Goal: Transaction & Acquisition: Purchase product/service

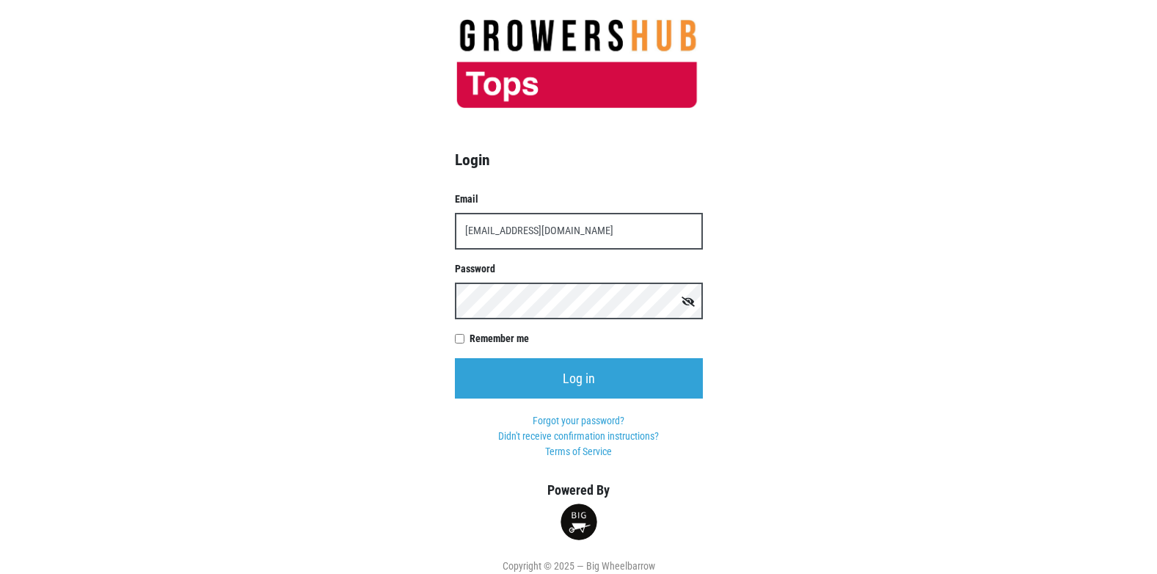
type input "t00358p0@topsmarkets.com"
click at [455, 358] on input "Log in" at bounding box center [579, 378] width 248 height 40
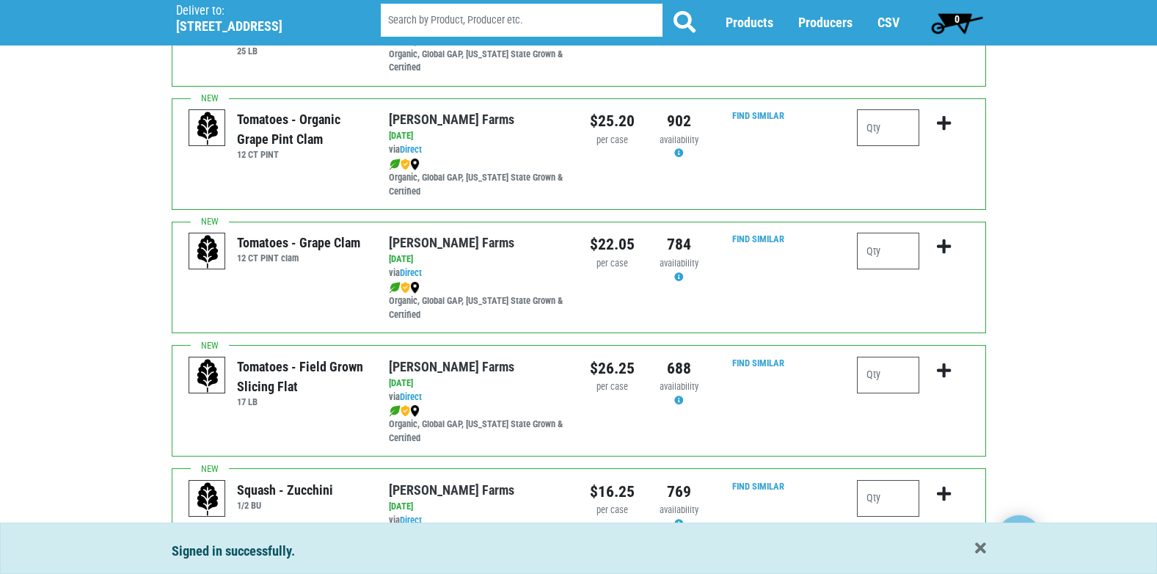
scroll to position [734, 0]
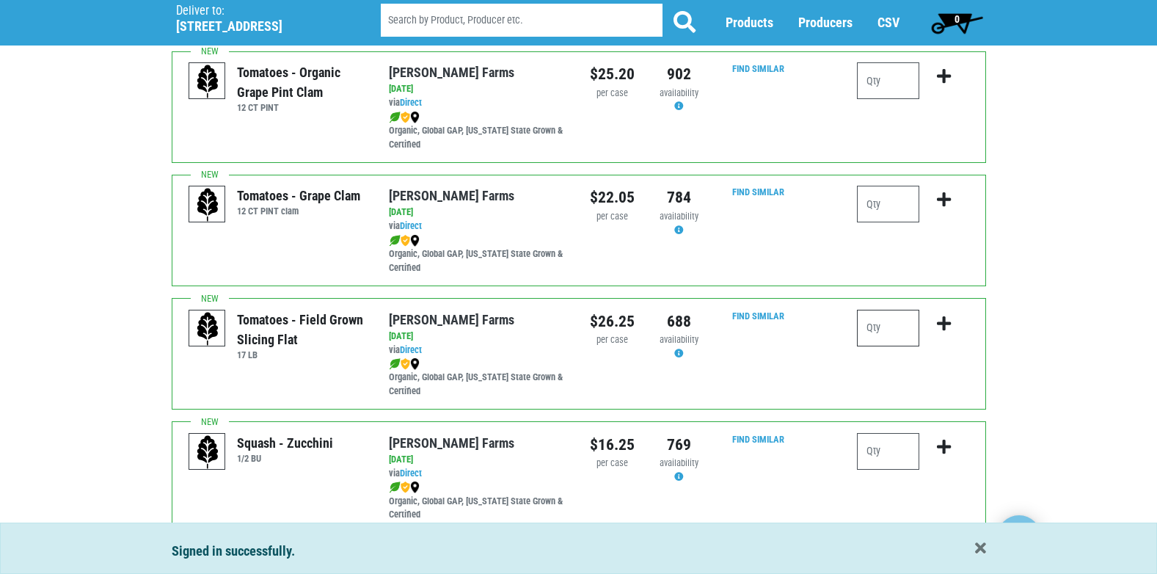
click at [879, 328] on input "number" at bounding box center [888, 328] width 62 height 37
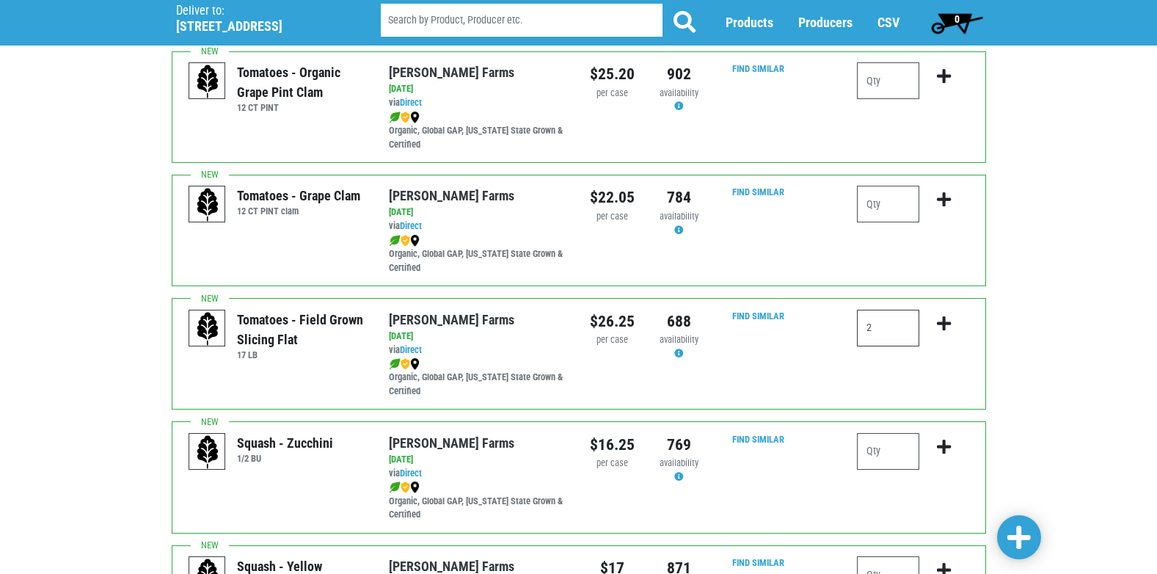
type input "2"
click at [945, 327] on icon "submit" at bounding box center [944, 323] width 14 height 16
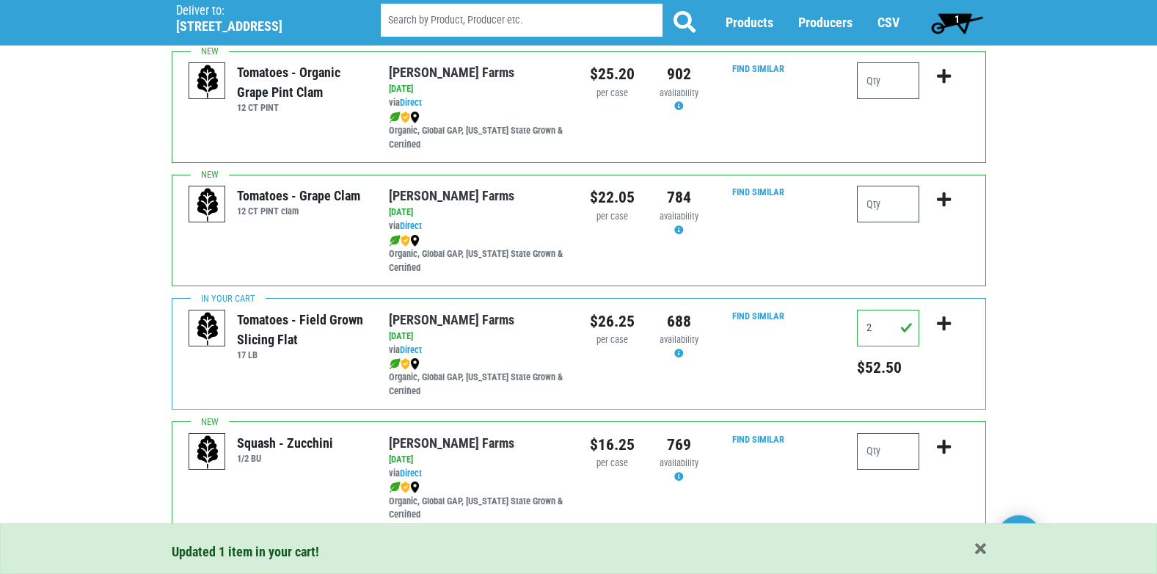
scroll to position [807, 0]
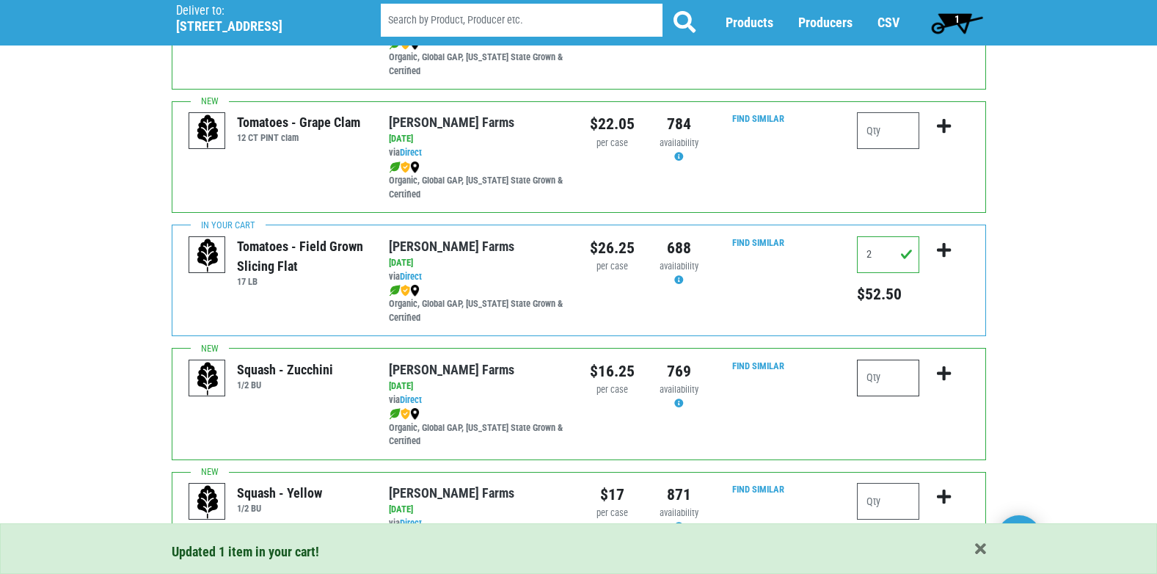
click at [878, 387] on input "number" at bounding box center [888, 377] width 62 height 37
type input "3"
click at [946, 376] on icon "submit" at bounding box center [944, 373] width 14 height 16
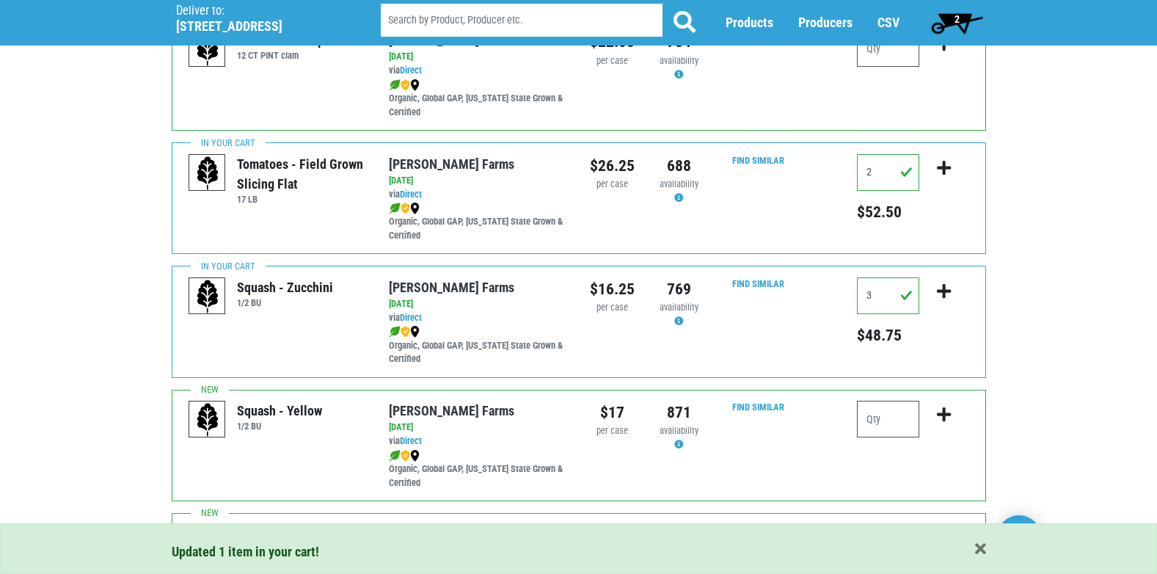
scroll to position [954, 0]
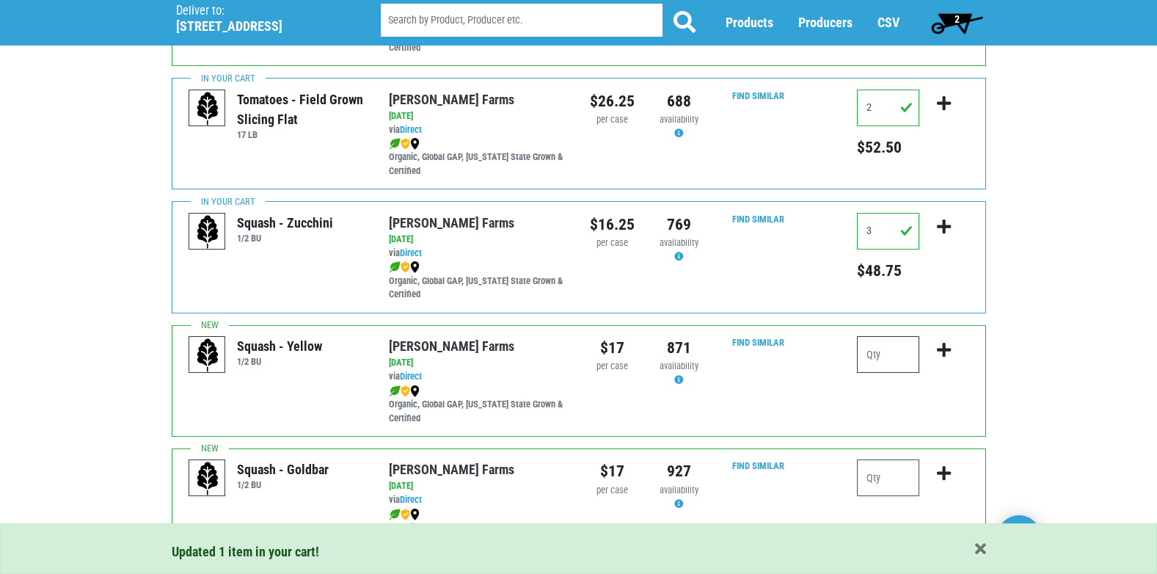
click at [897, 349] on input "number" at bounding box center [888, 354] width 62 height 37
type input "2"
click at [945, 350] on icon "submit" at bounding box center [944, 350] width 14 height 16
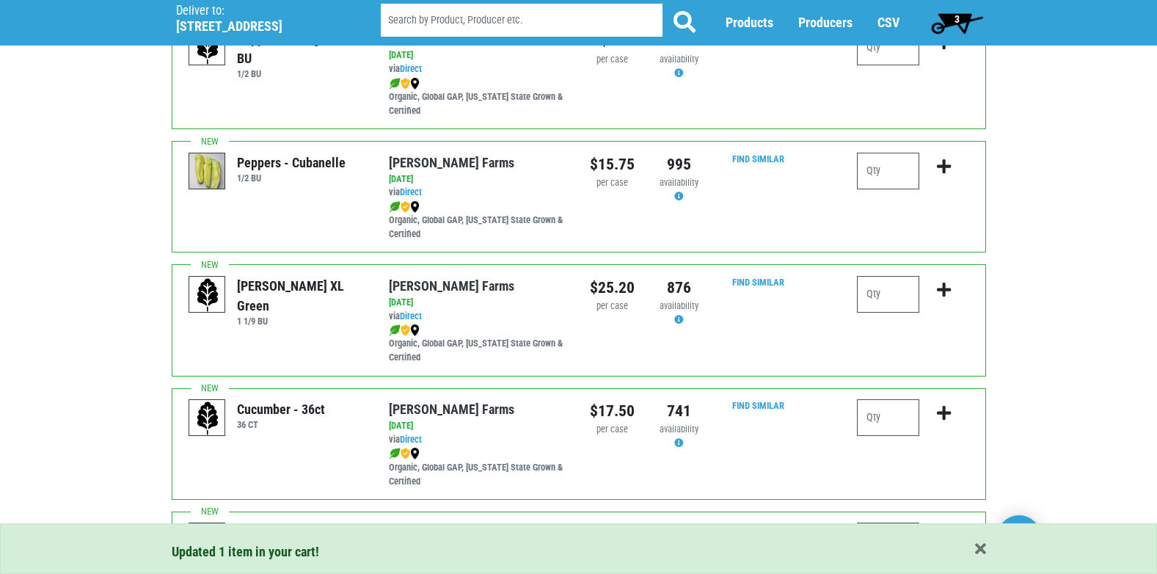
scroll to position [1907, 0]
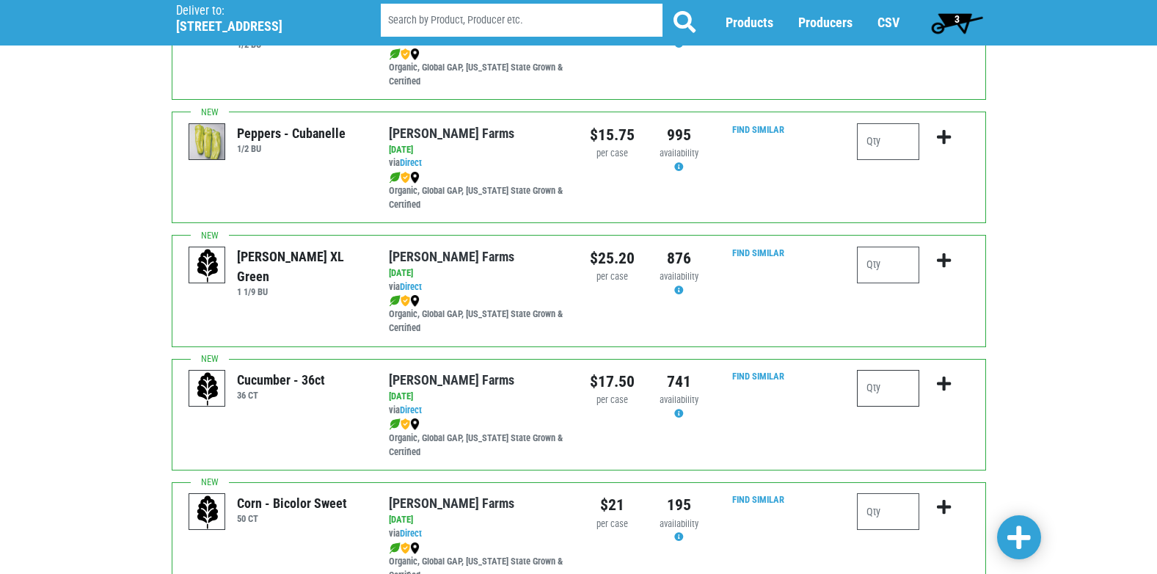
click at [907, 398] on input "number" at bounding box center [888, 388] width 62 height 37
type input "3"
click at [946, 385] on icon "submit" at bounding box center [944, 384] width 14 height 16
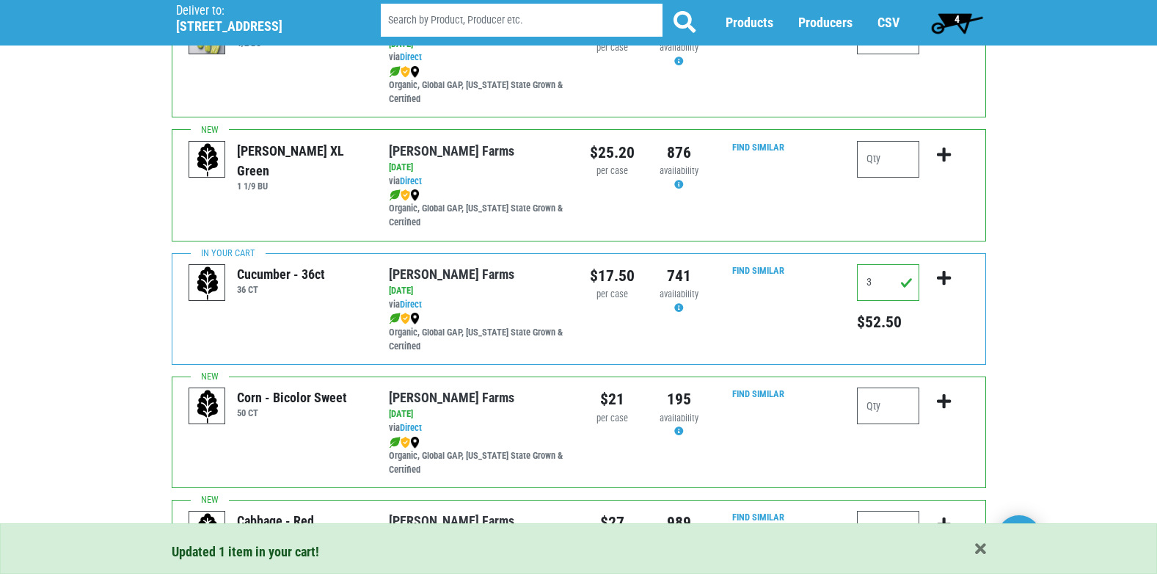
scroll to position [2127, 0]
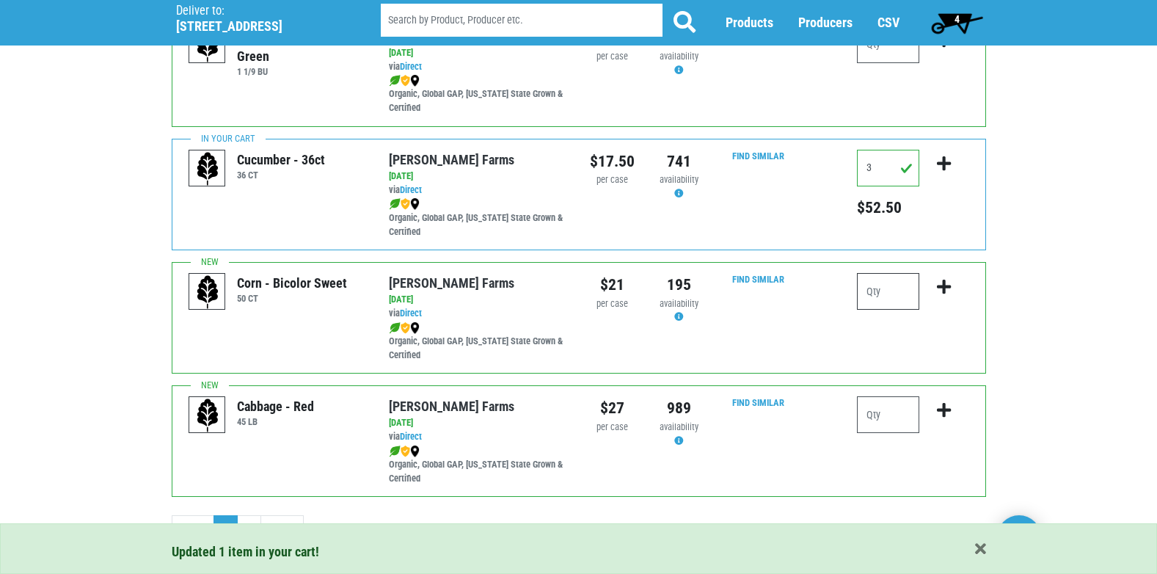
click at [872, 302] on input "number" at bounding box center [888, 291] width 62 height 37
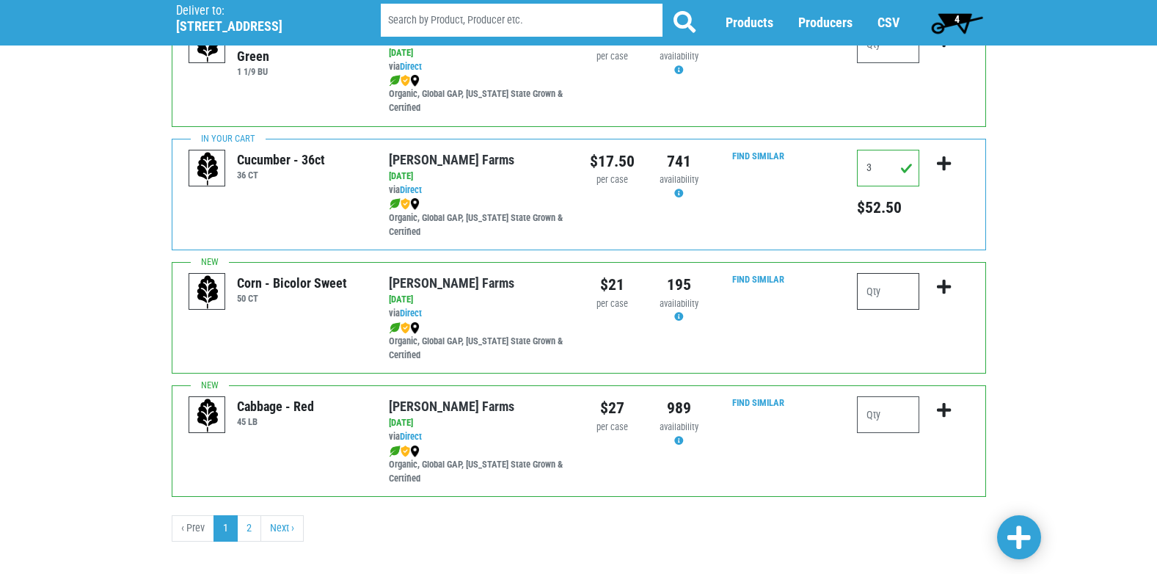
scroll to position [2144, 0]
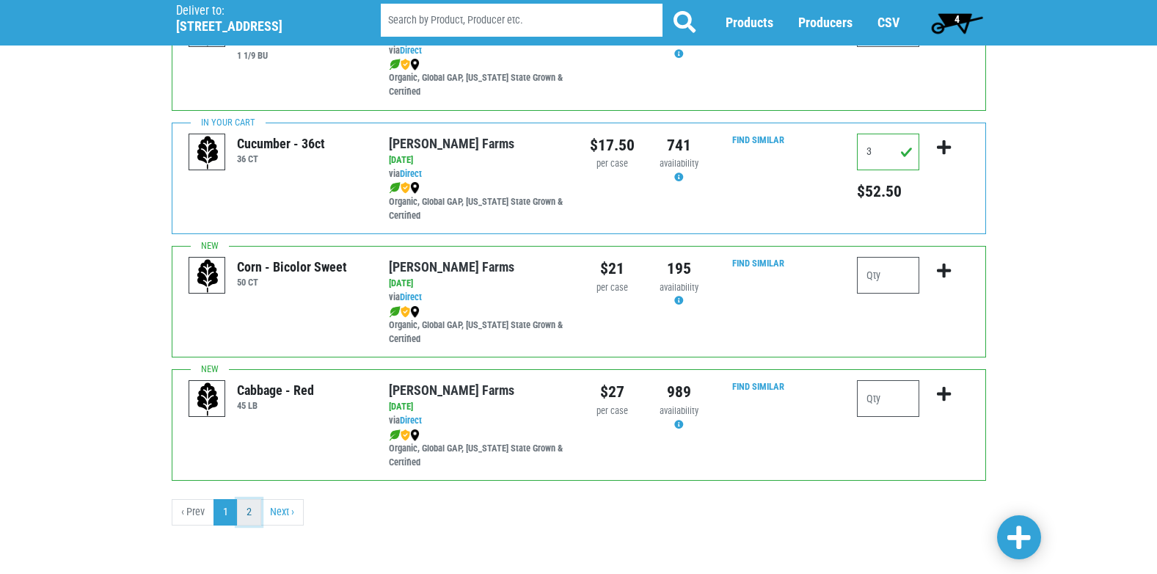
click at [244, 510] on link "2" at bounding box center [249, 512] width 24 height 26
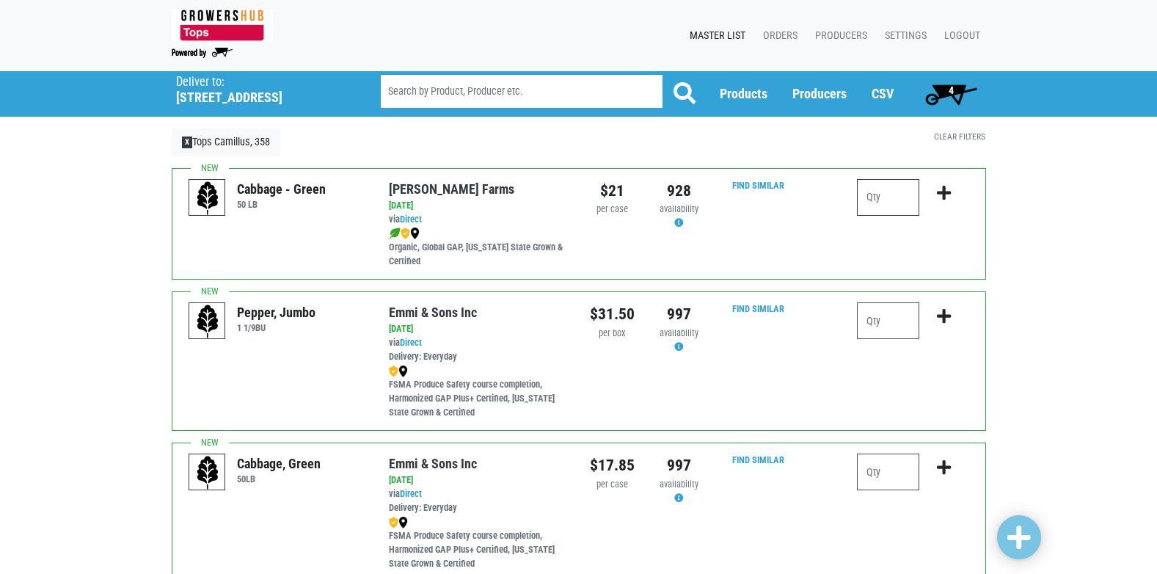
click at [893, 200] on input "number" at bounding box center [888, 197] width 62 height 37
type input "2"
click at [947, 194] on icon "submit" at bounding box center [944, 193] width 14 height 16
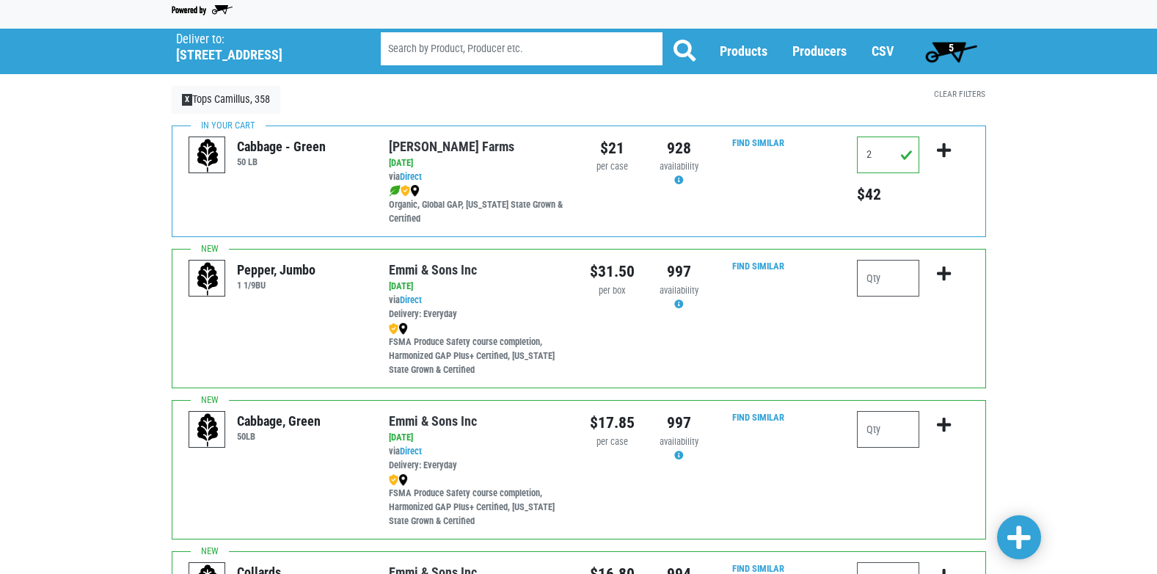
scroll to position [73, 0]
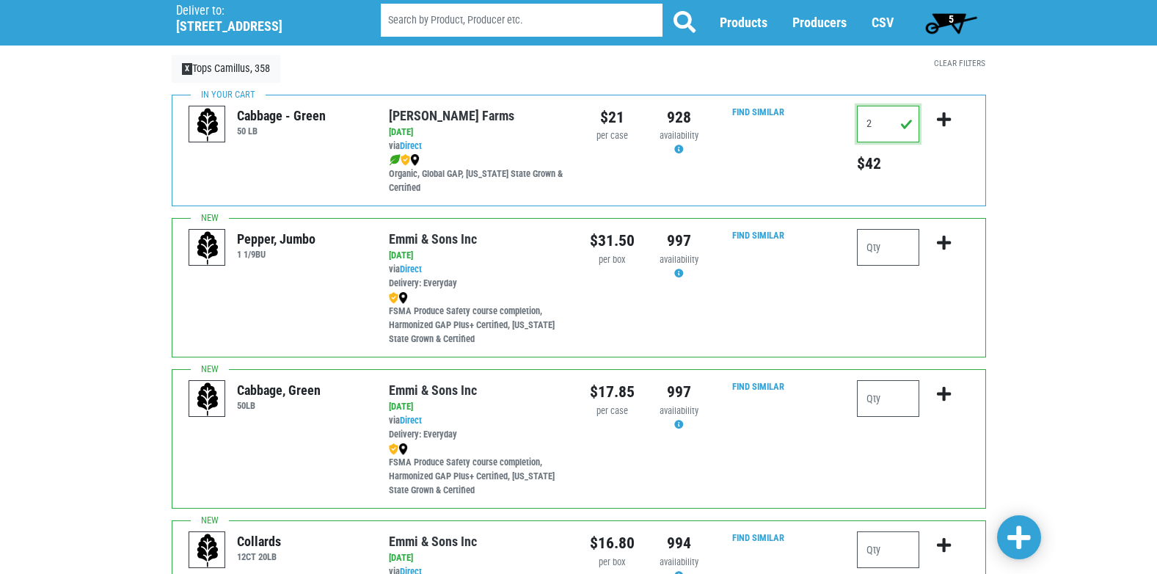
click at [885, 130] on input "2" at bounding box center [888, 124] width 62 height 37
type input "0"
click at [942, 120] on icon "submit" at bounding box center [944, 120] width 14 height 16
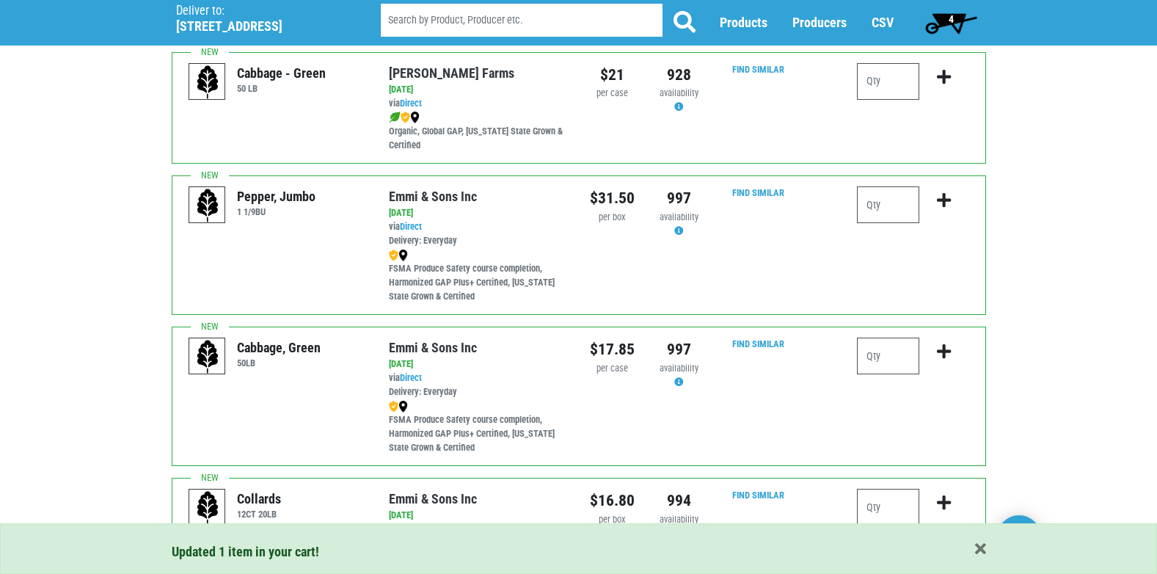
scroll to position [147, 0]
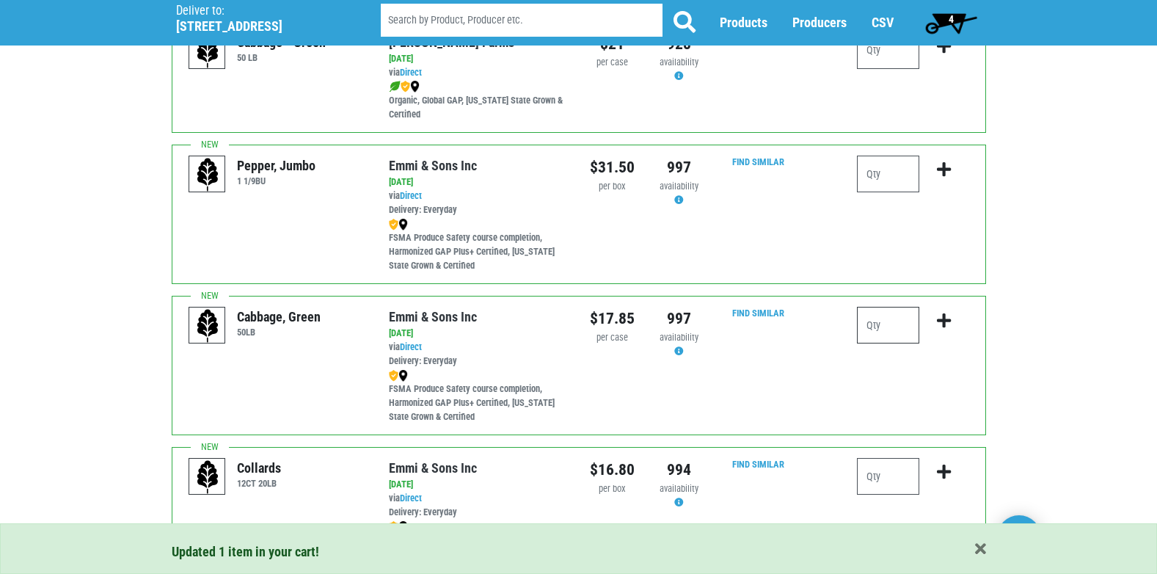
click at [905, 326] on input "number" at bounding box center [888, 325] width 62 height 37
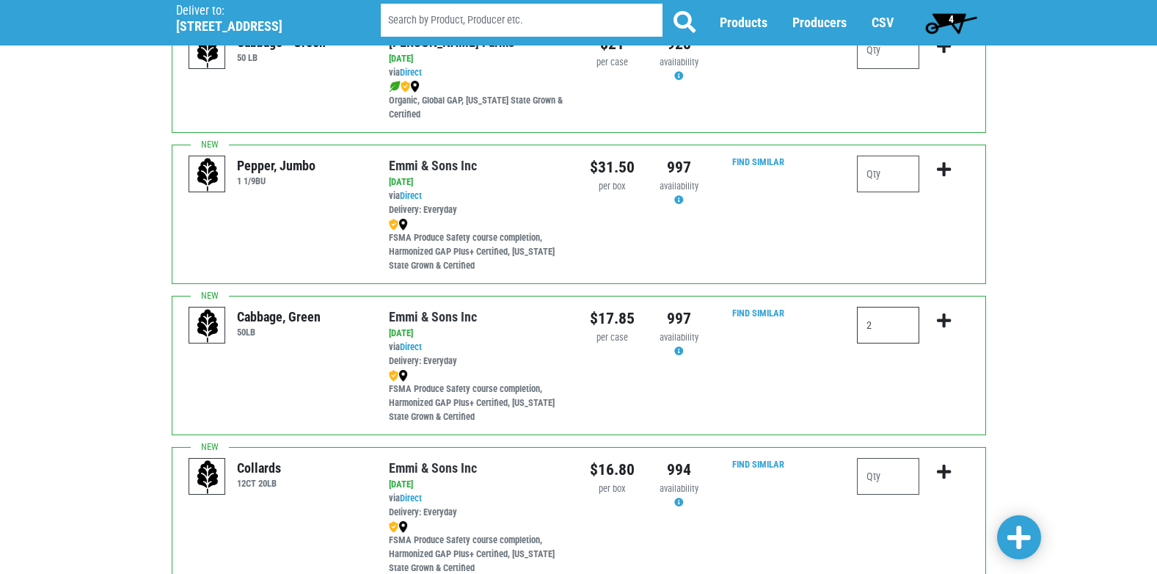
type input "2"
click at [945, 325] on icon "submit" at bounding box center [944, 321] width 14 height 16
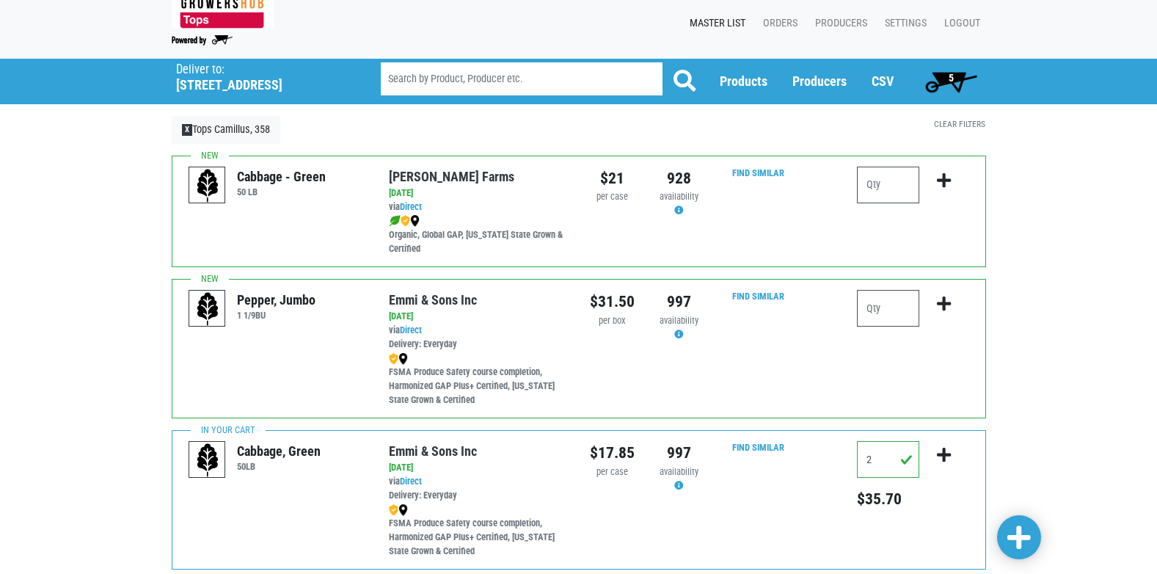
scroll to position [0, 0]
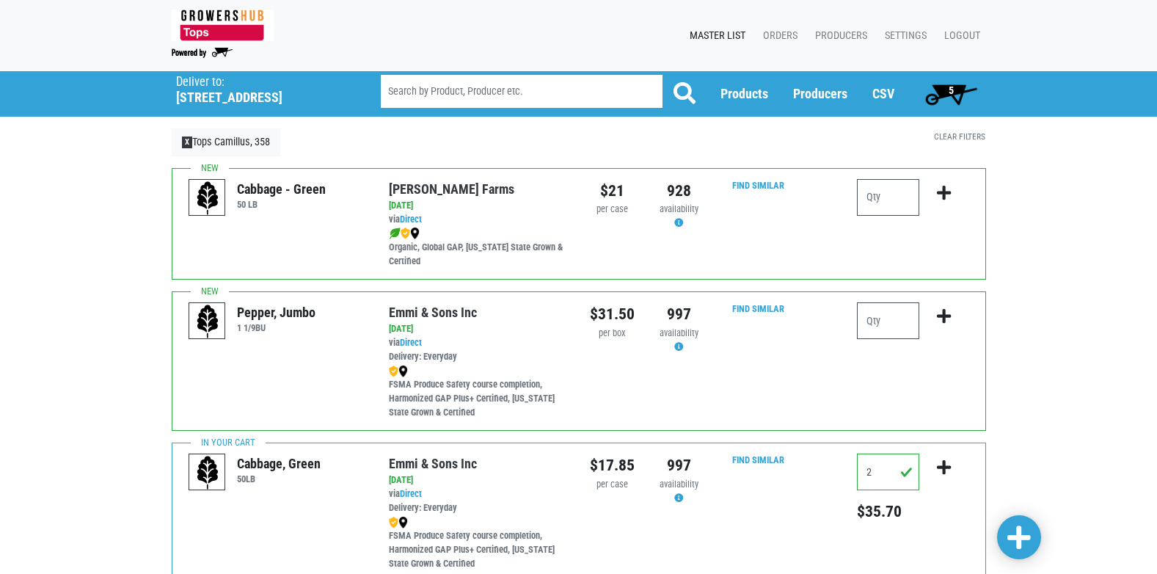
click at [953, 92] on span "5" at bounding box center [951, 90] width 5 height 12
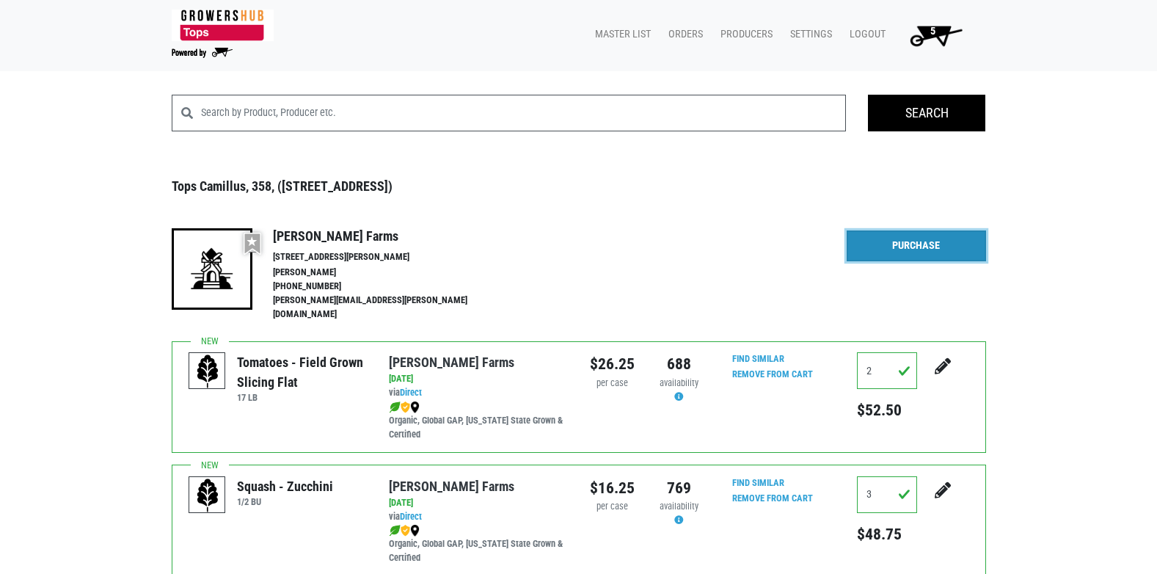
click at [896, 241] on link "Purchase" at bounding box center [916, 245] width 139 height 31
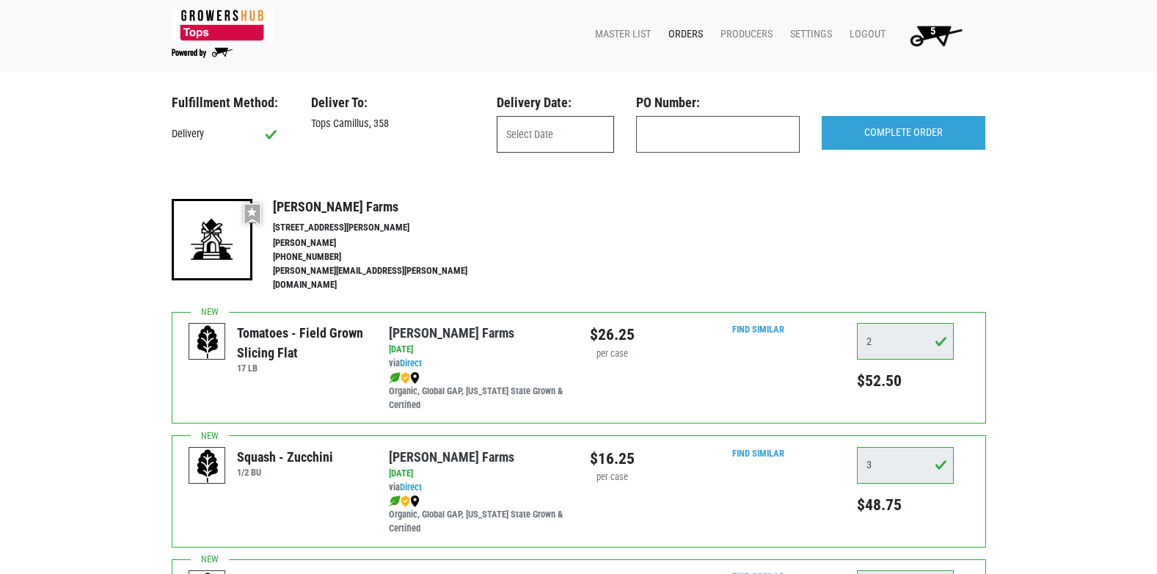
click at [519, 142] on input "text" at bounding box center [555, 134] width 117 height 37
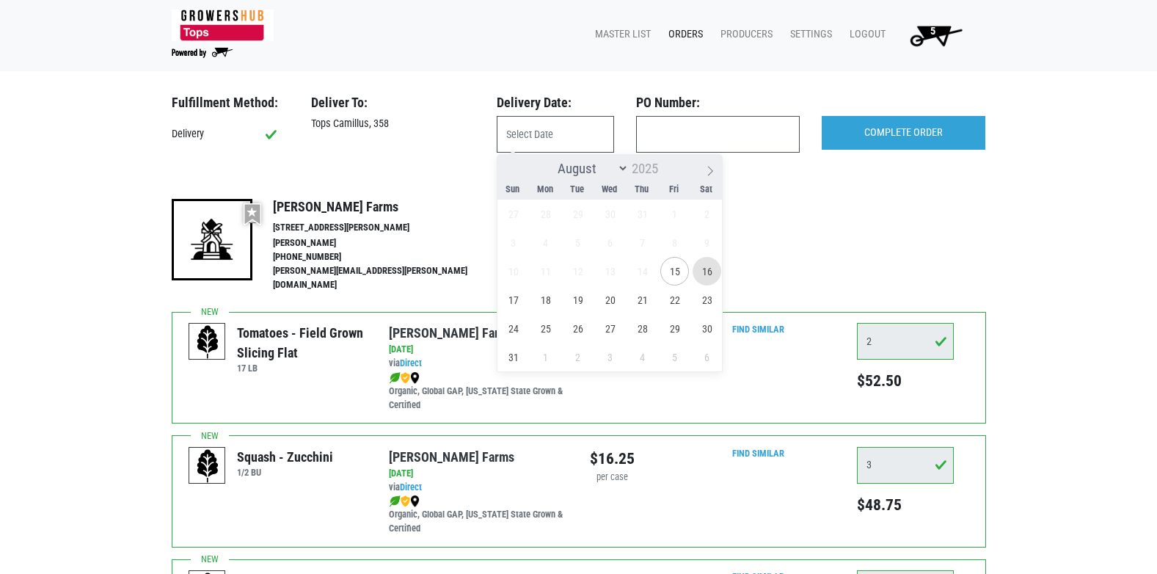
click at [709, 277] on span "16" at bounding box center [707, 271] width 29 height 29
type input "2025-08-16"
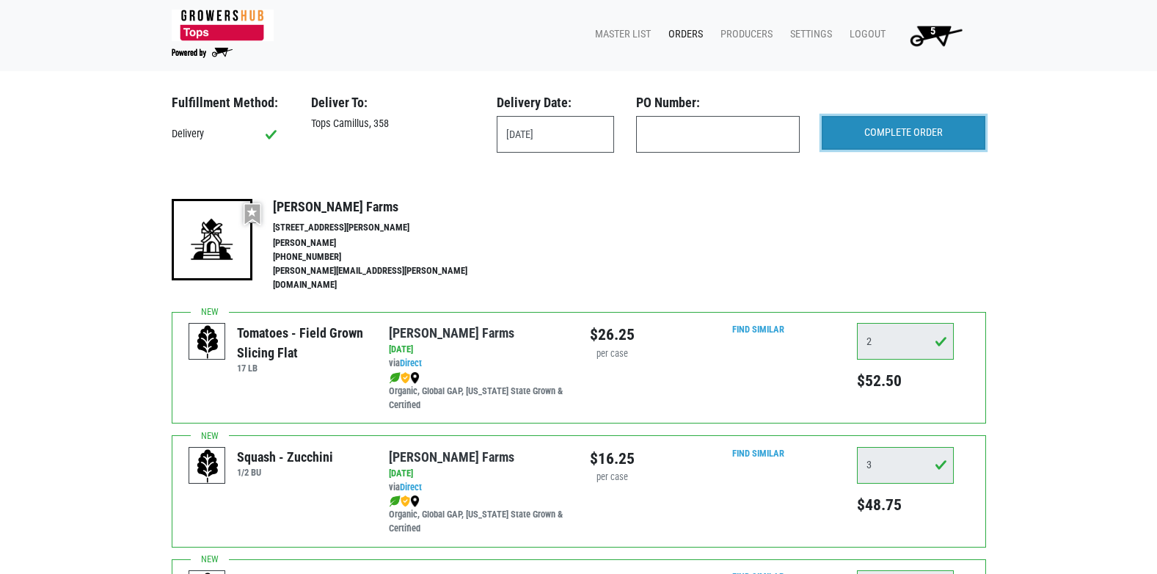
click at [914, 135] on input "COMPLETE ORDER" at bounding box center [904, 133] width 164 height 34
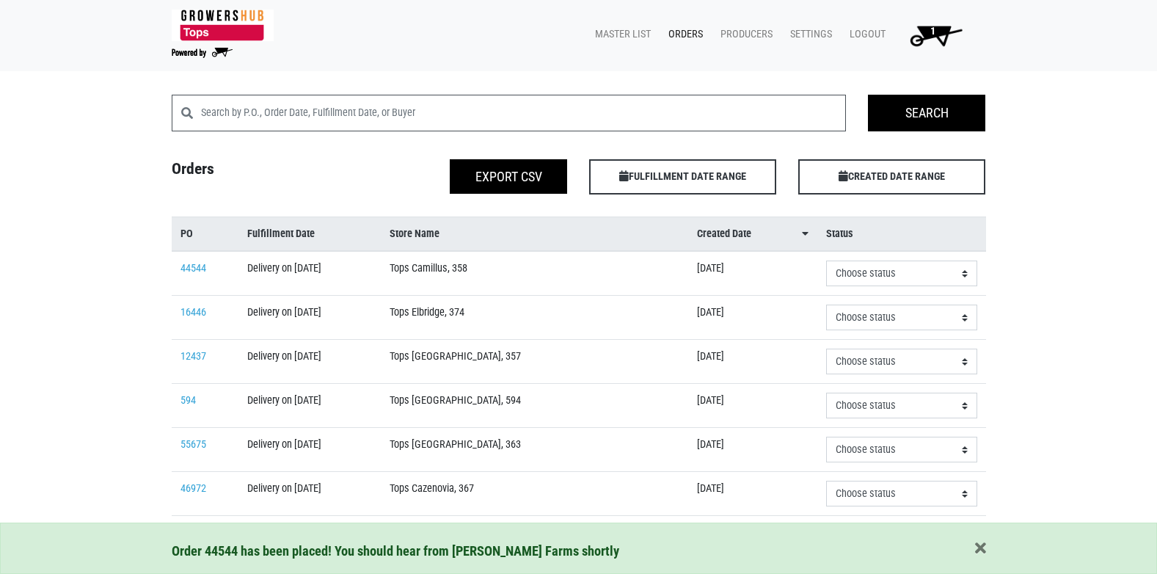
click at [935, 28] on span "1" at bounding box center [932, 36] width 83 height 26
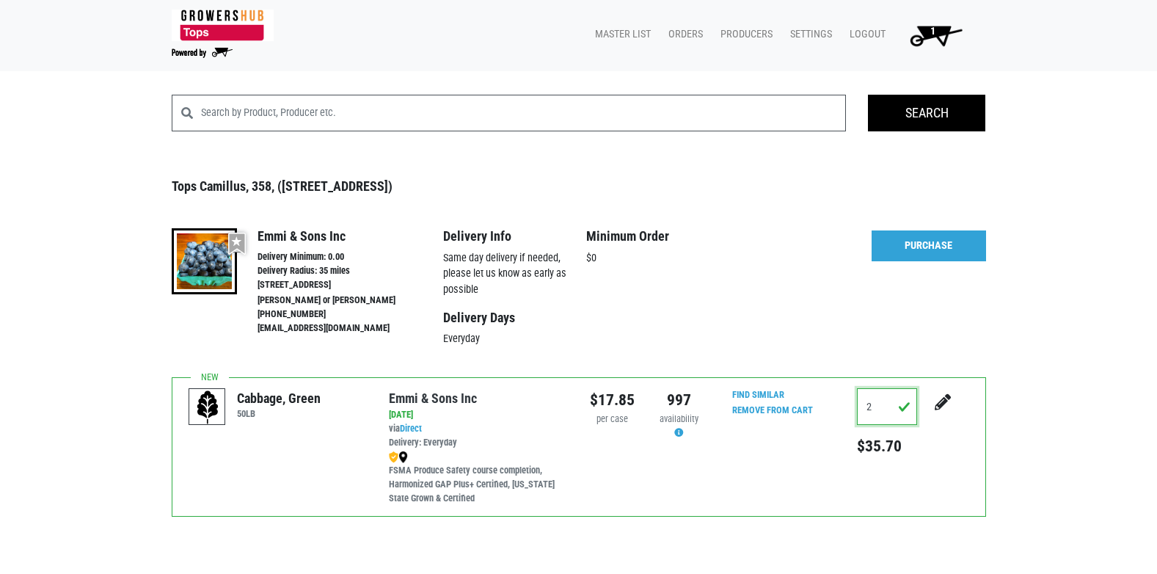
click at [877, 414] on input "2" at bounding box center [887, 406] width 60 height 37
click at [916, 439] on h5 "$35.70" at bounding box center [887, 445] width 60 height 19
click at [943, 401] on icon "submit" at bounding box center [943, 402] width 16 height 16
type input "0"
click at [943, 402] on icon "submit" at bounding box center [943, 402] width 16 height 16
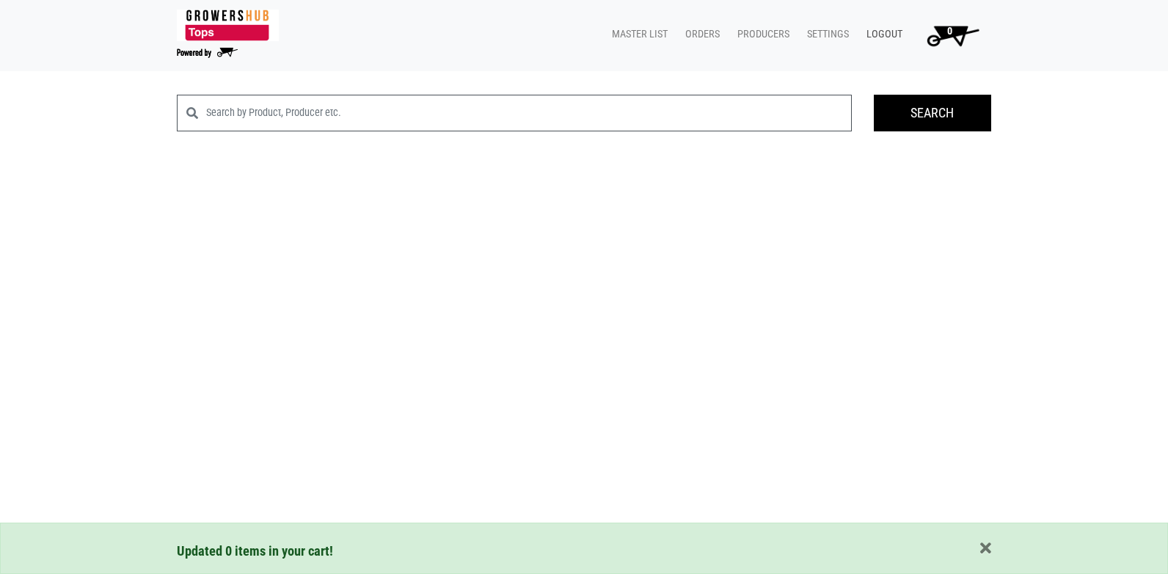
click at [883, 32] on link "Logout" at bounding box center [882, 35] width 54 height 28
